Goal: Task Accomplishment & Management: Use online tool/utility

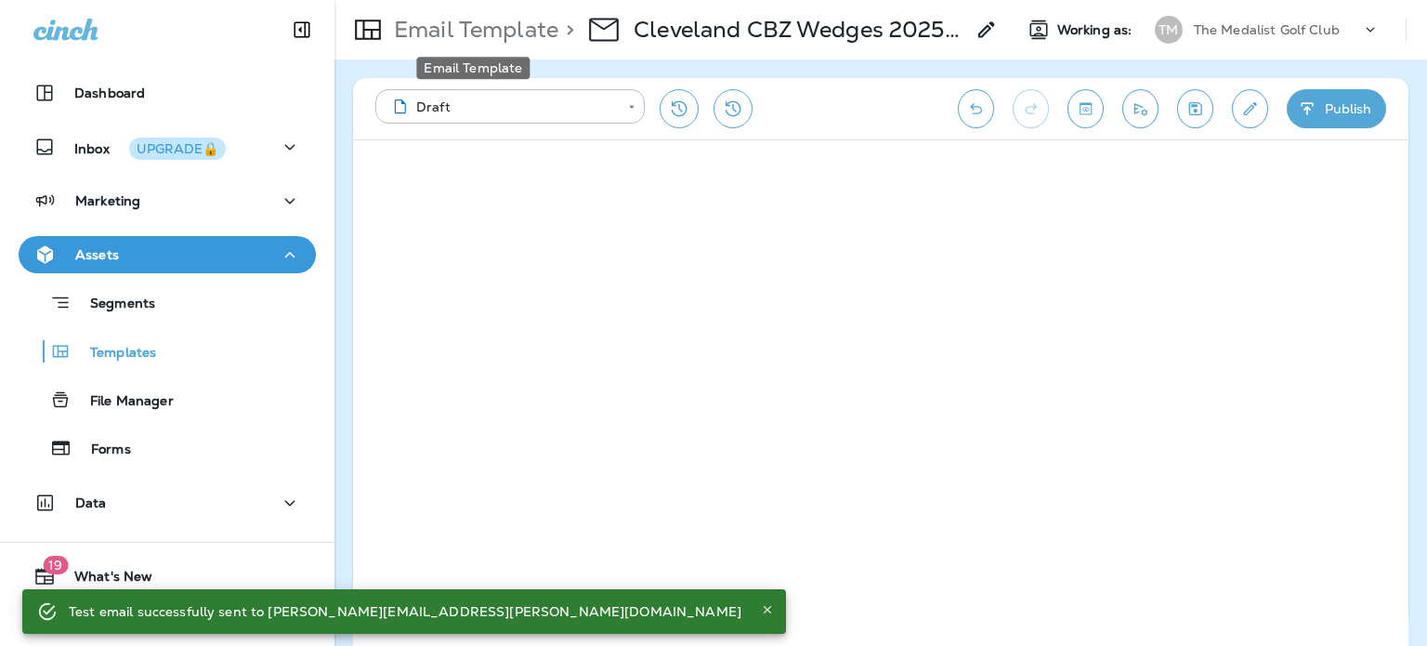
click at [512, 32] on p "Email Template" at bounding box center [473, 30] width 172 height 28
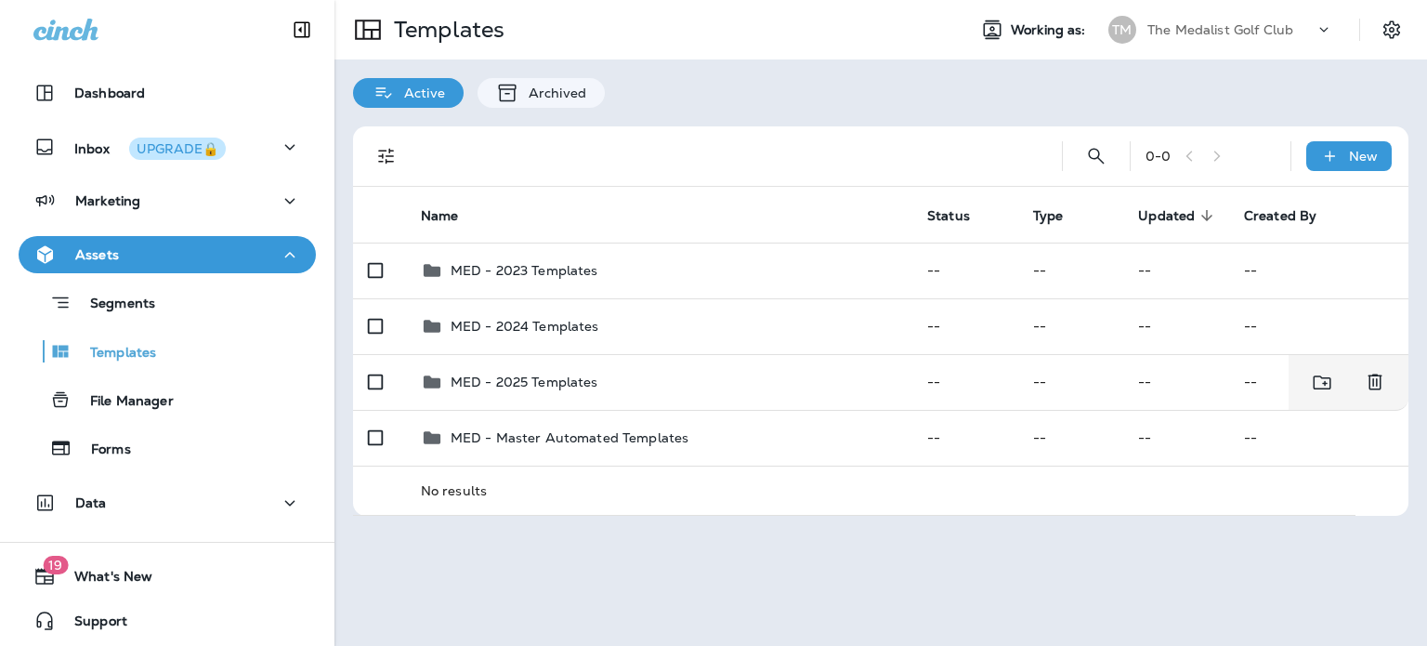
click at [669, 373] on div "MED - 2025 Templates" at bounding box center [659, 382] width 477 height 22
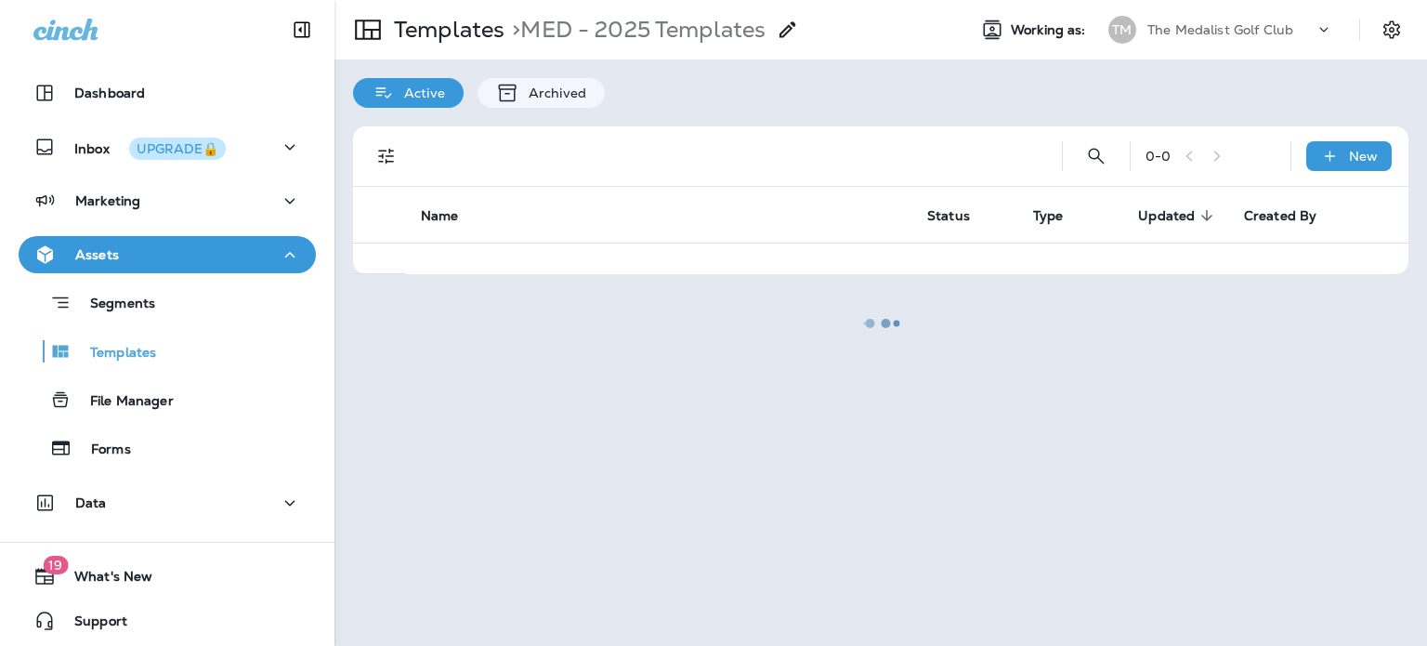
click at [468, 29] on div at bounding box center [880, 323] width 1089 height 642
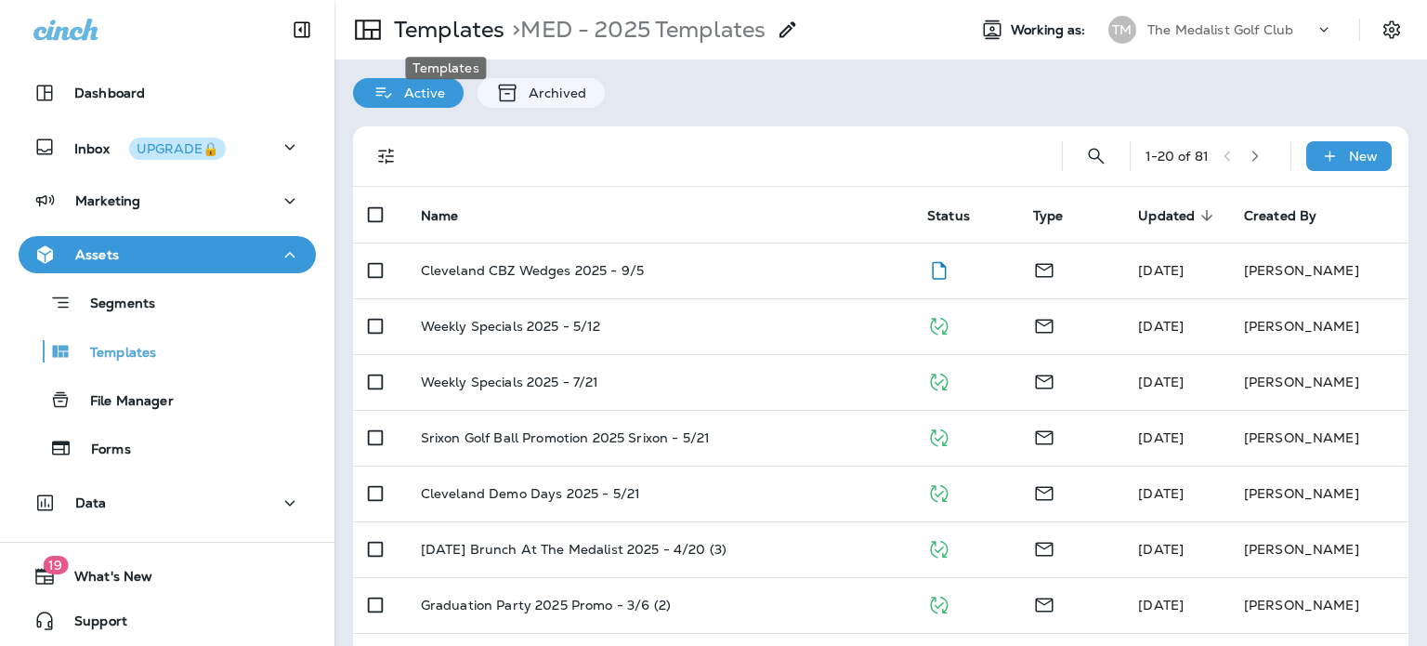
click at [468, 36] on p "Templates" at bounding box center [446, 30] width 118 height 28
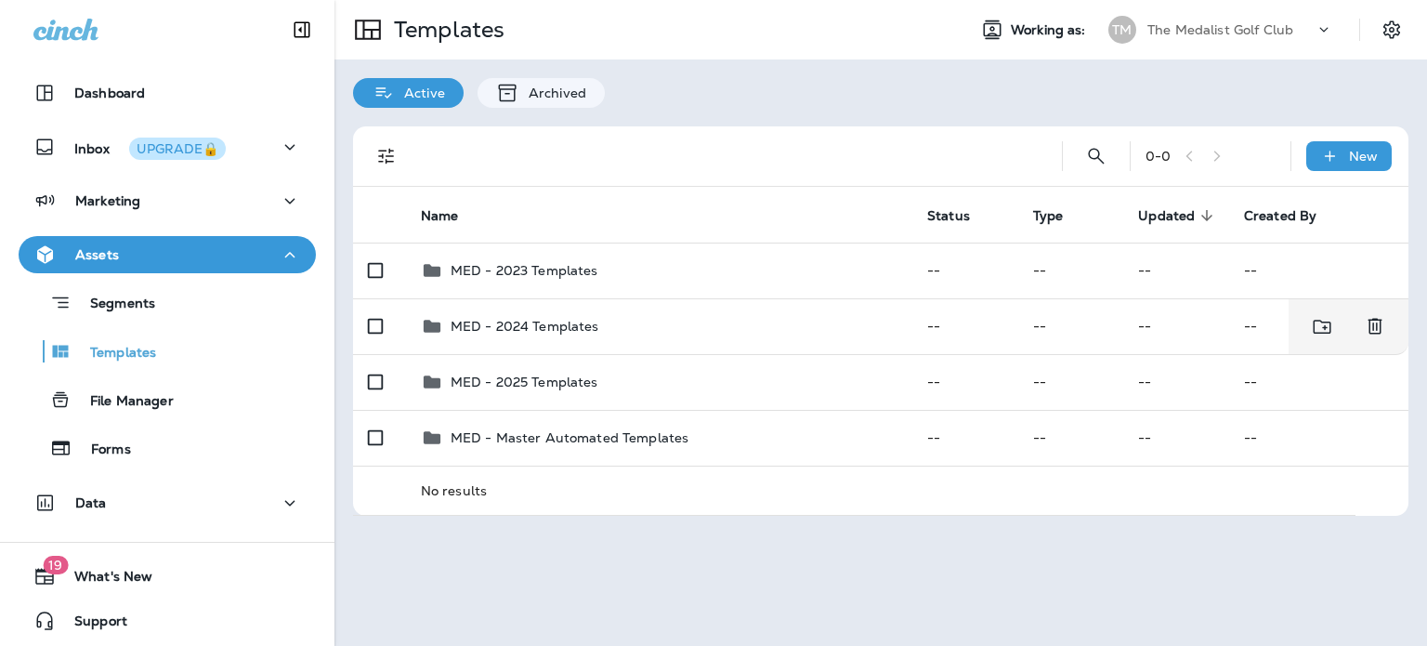
click at [648, 327] on div "MED - 2024 Templates" at bounding box center [659, 326] width 477 height 22
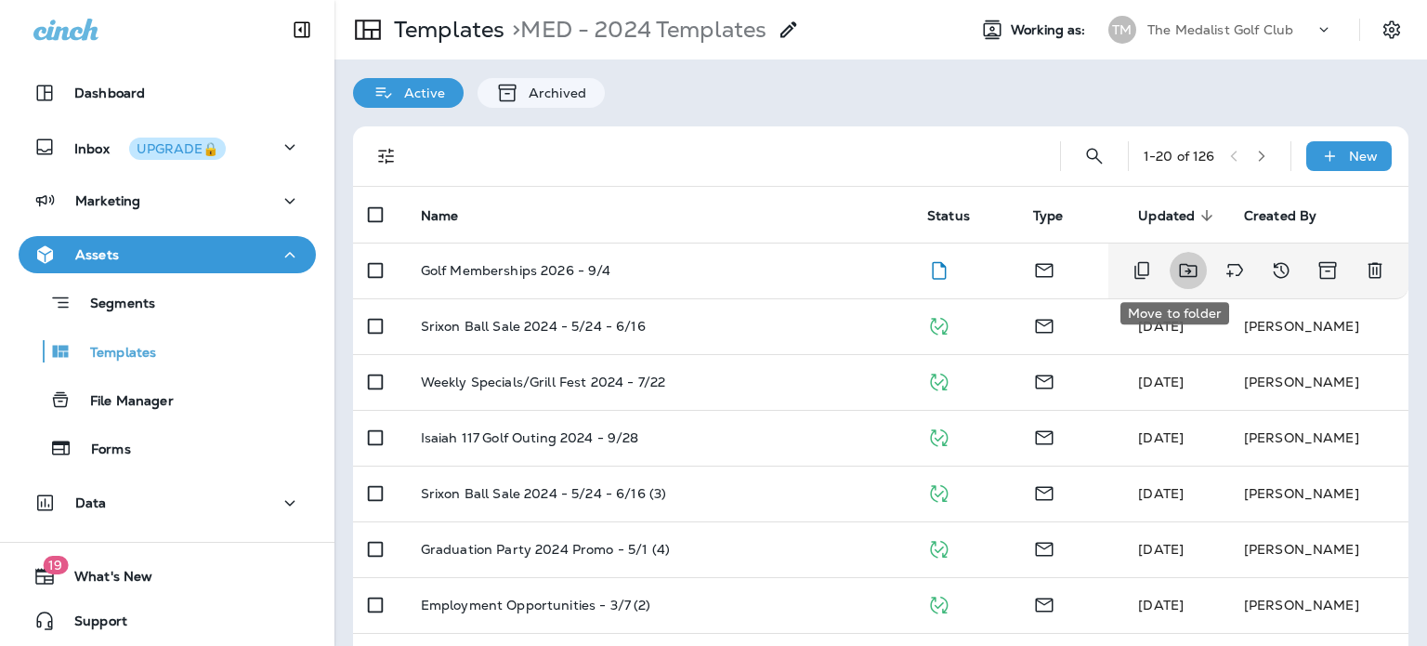
click at [1177, 272] on icon "Move to folder" at bounding box center [1188, 270] width 22 height 22
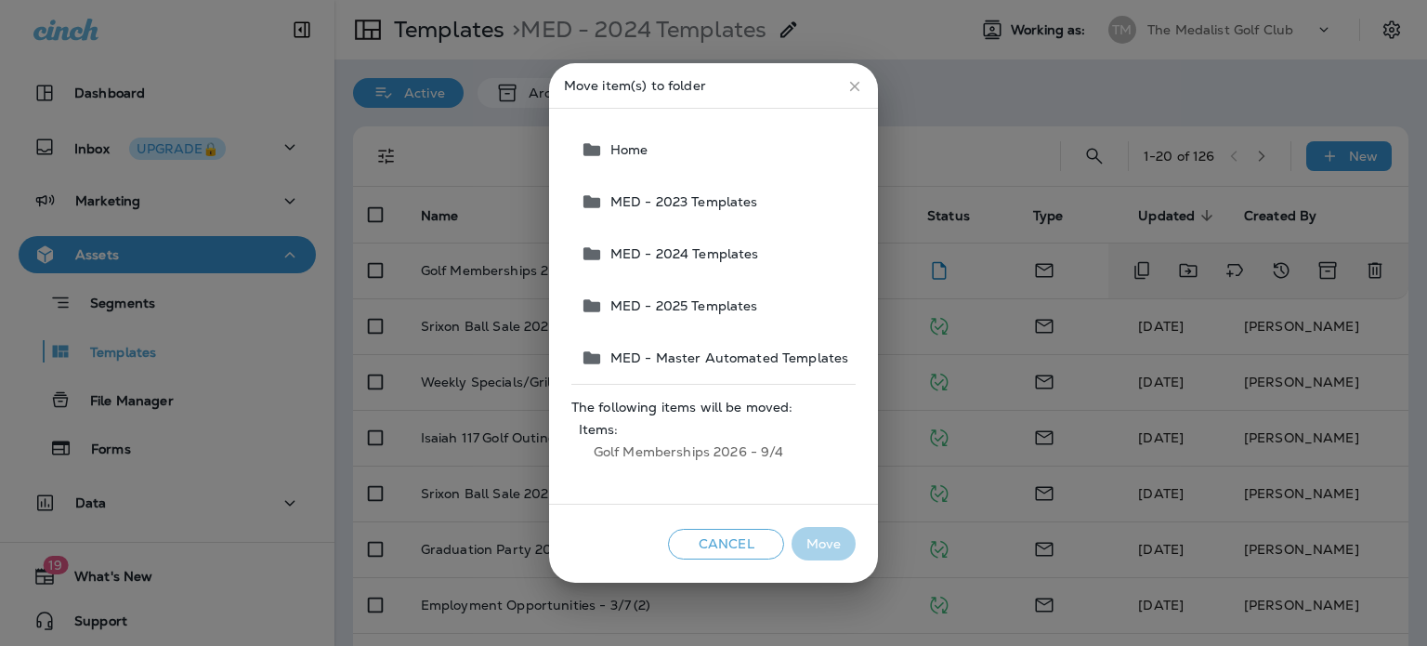
click at [742, 310] on span "MED - 2025 Templates" at bounding box center [680, 305] width 155 height 15
click at [821, 537] on button "Move" at bounding box center [824, 544] width 64 height 34
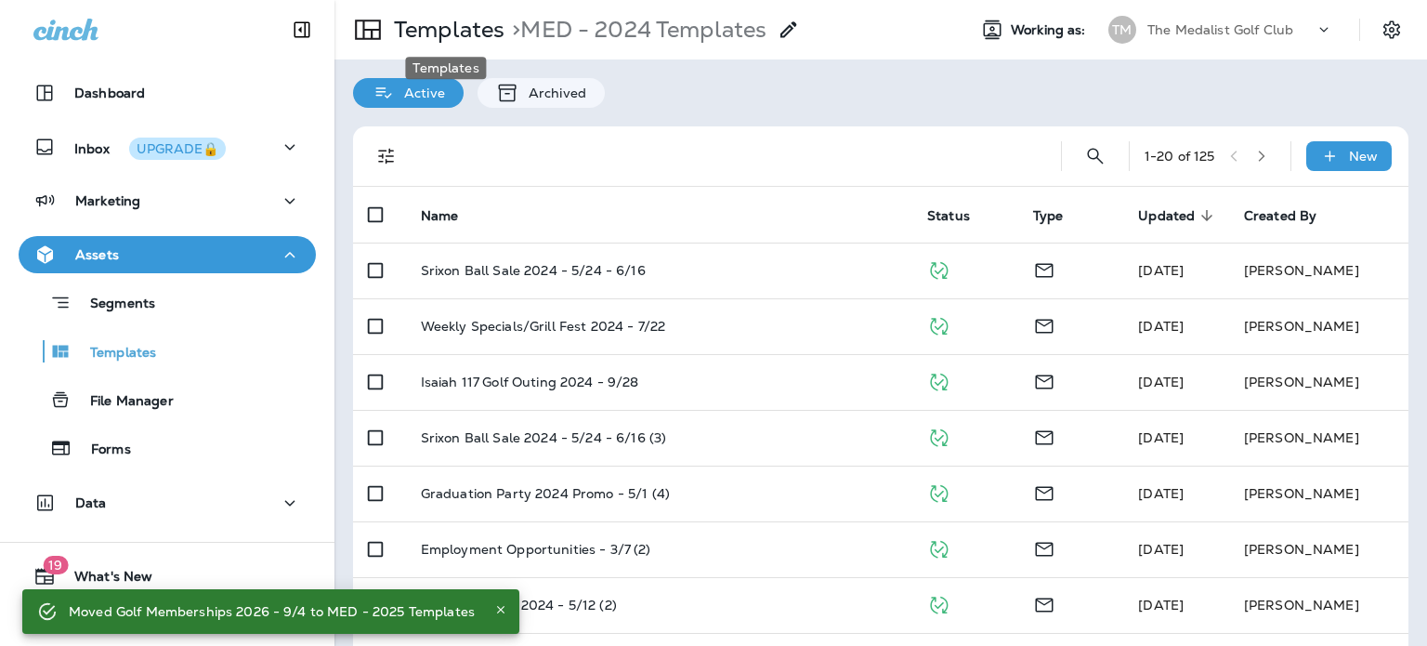
click at [480, 21] on p "Templates" at bounding box center [446, 30] width 118 height 28
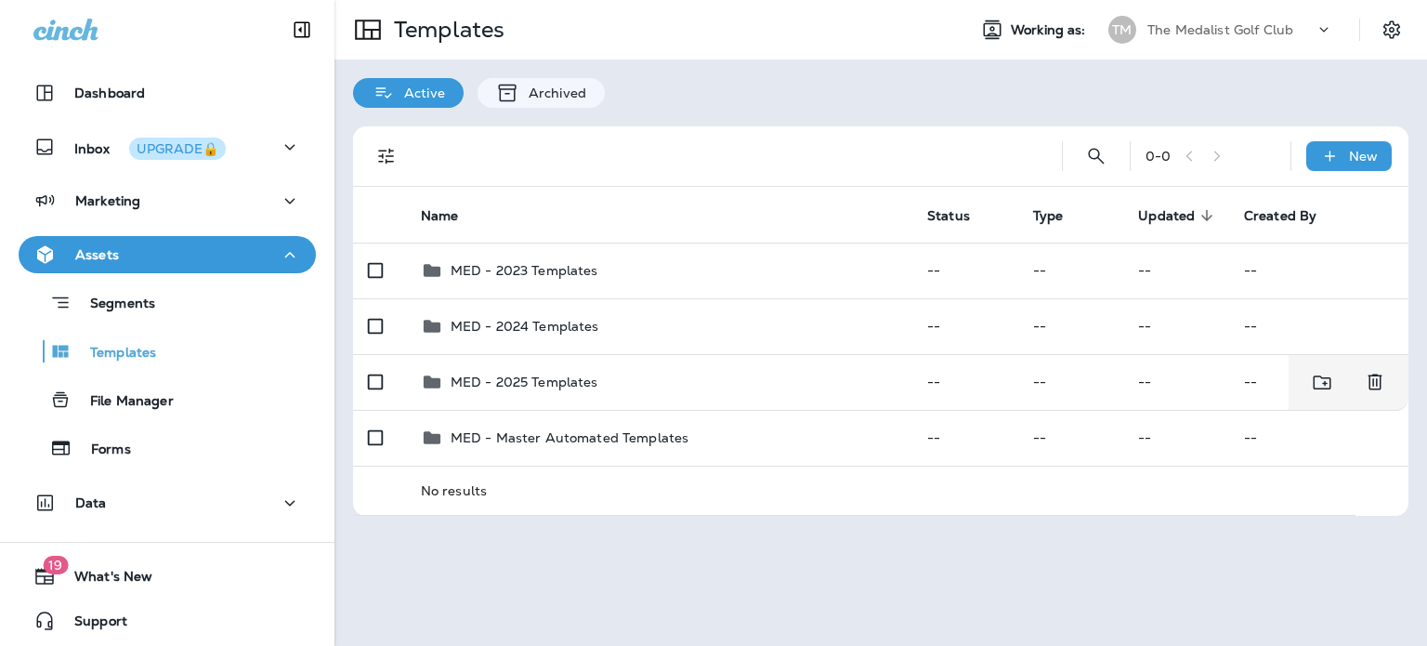
click at [579, 373] on div "MED - 2025 Templates" at bounding box center [525, 382] width 148 height 22
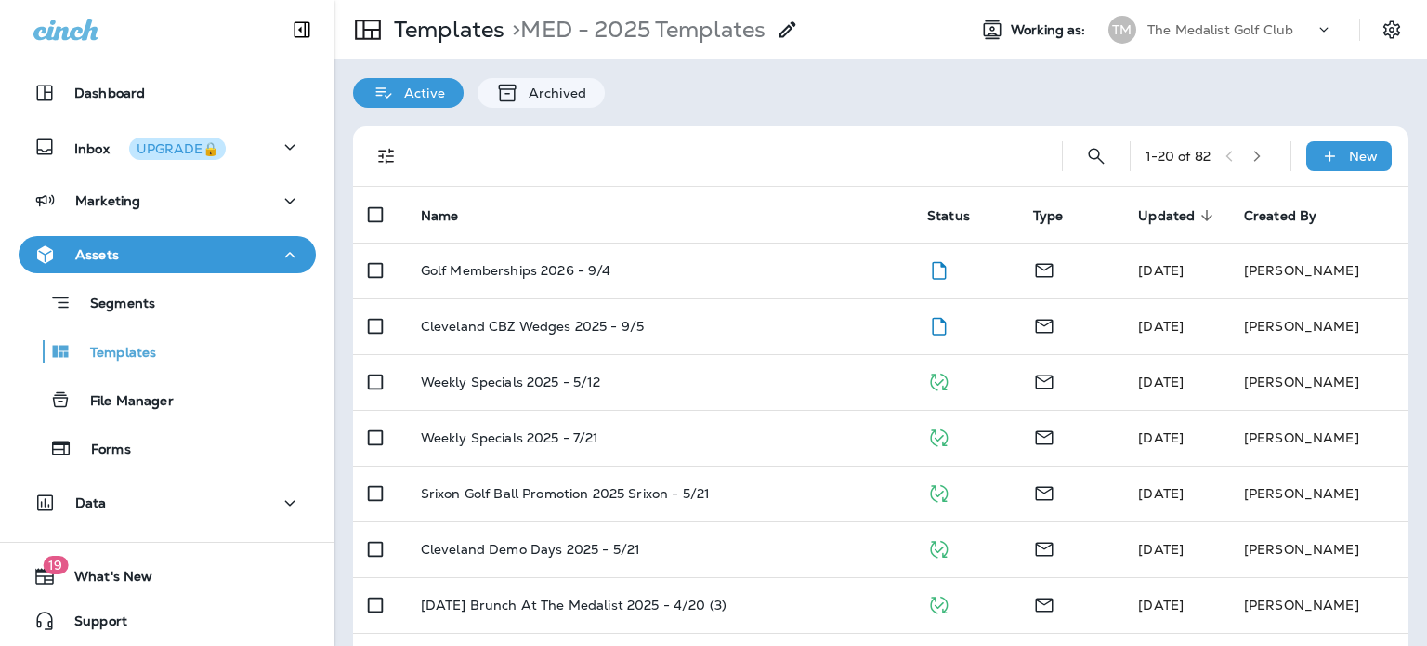
click at [788, 271] on div "Golf Memberships 2026 - 9/4" at bounding box center [659, 270] width 477 height 15
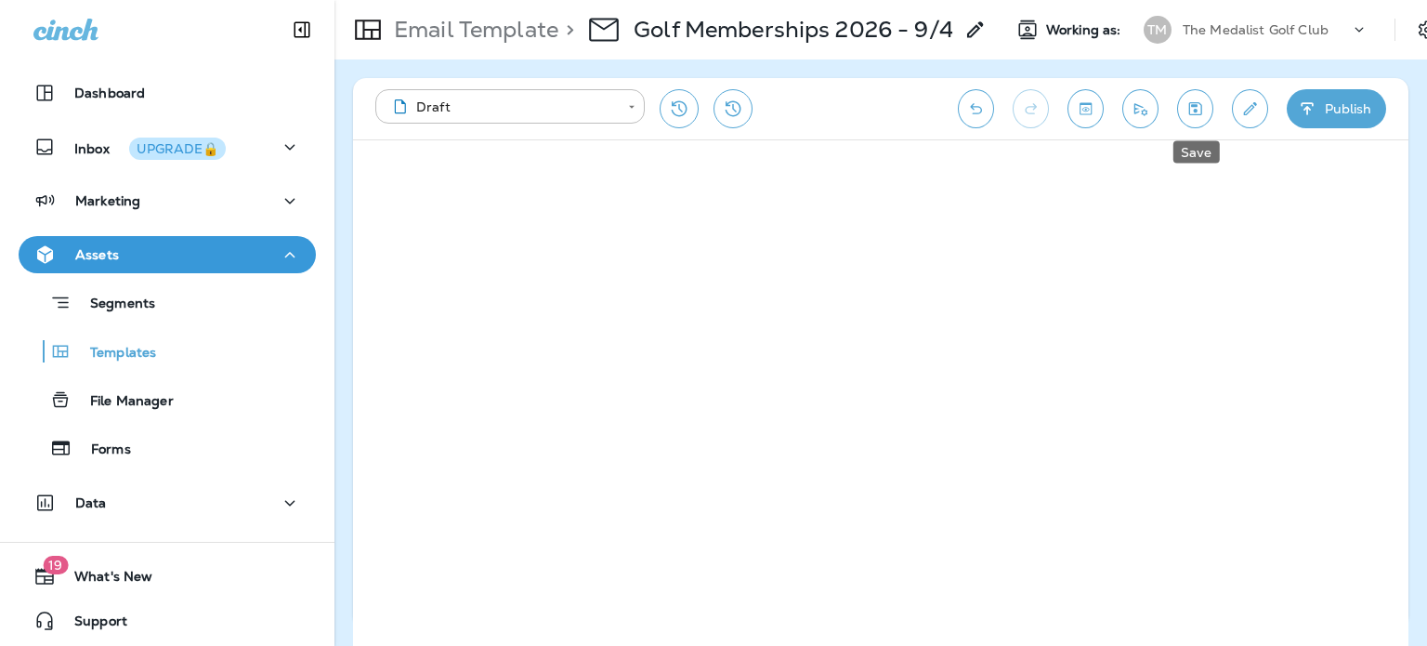
click at [1206, 123] on button "Save" at bounding box center [1195, 108] width 36 height 39
click at [1152, 112] on button "Send test email" at bounding box center [1141, 108] width 36 height 39
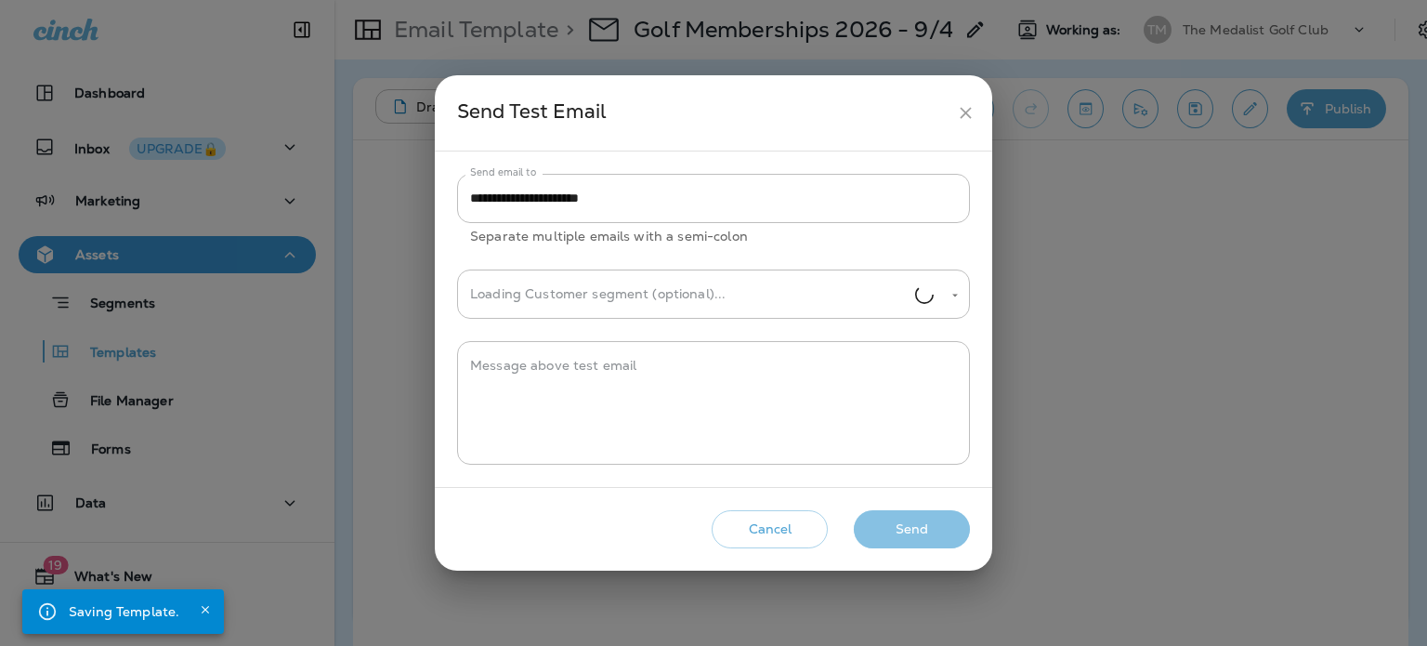
click at [917, 532] on button "Send" at bounding box center [912, 529] width 116 height 38
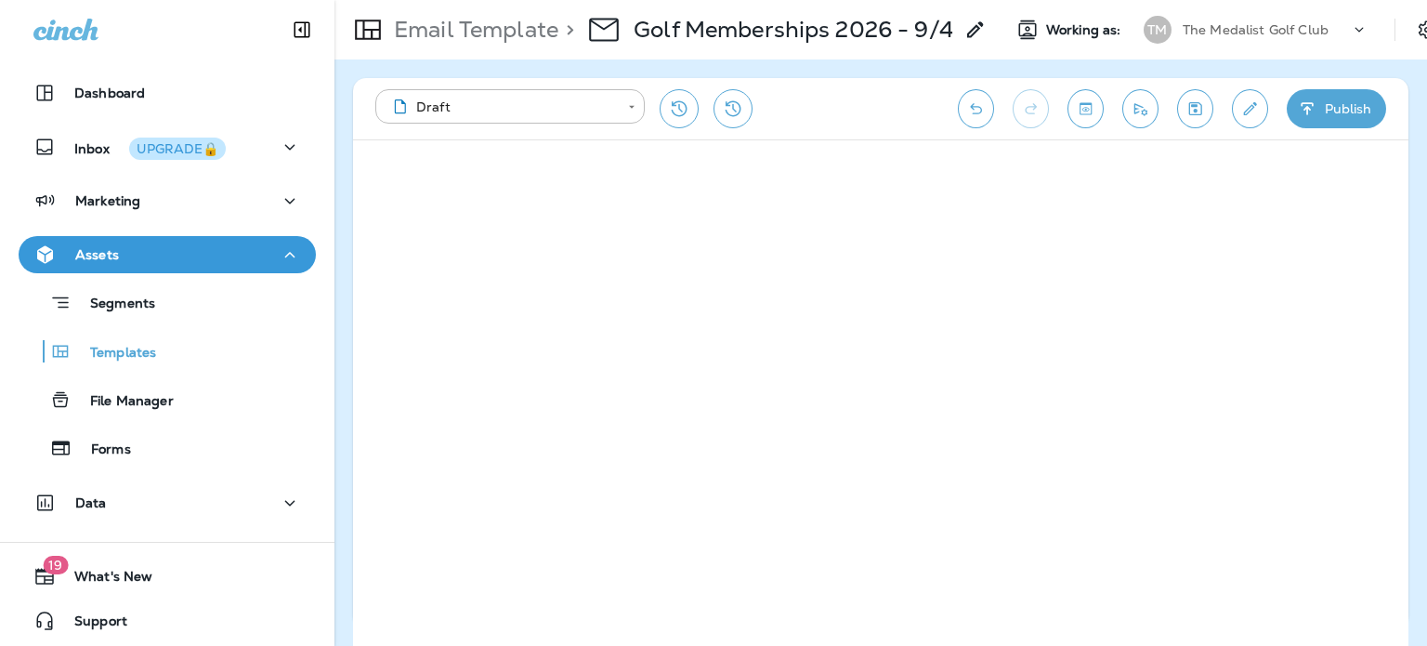
click at [1201, 104] on icon "Save" at bounding box center [1196, 108] width 20 height 19
click at [1137, 111] on icon "Send test email" at bounding box center [1141, 108] width 20 height 19
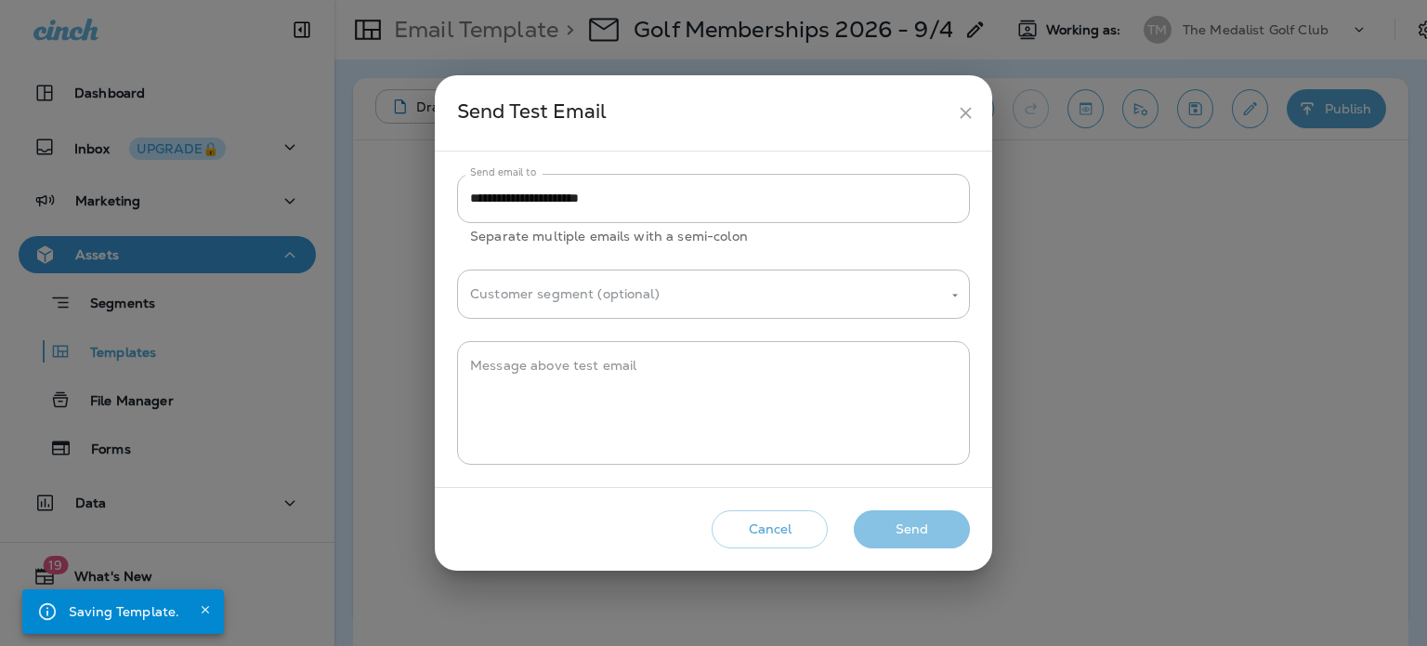
click at [919, 538] on button "Send" at bounding box center [912, 529] width 116 height 38
